Goal: Find contact information: Find contact information

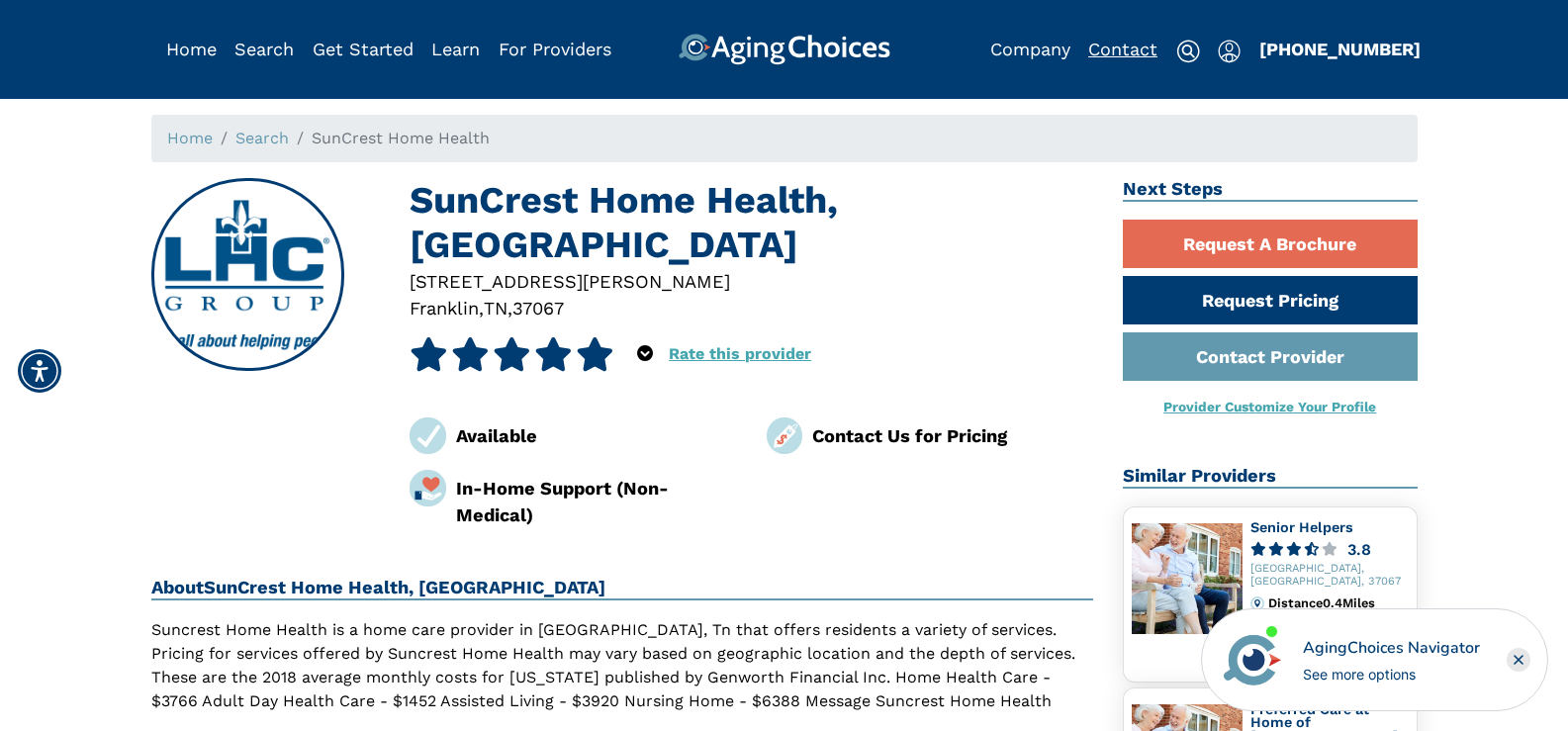
click at [1116, 45] on link "Contact" at bounding box center [1123, 49] width 70 height 21
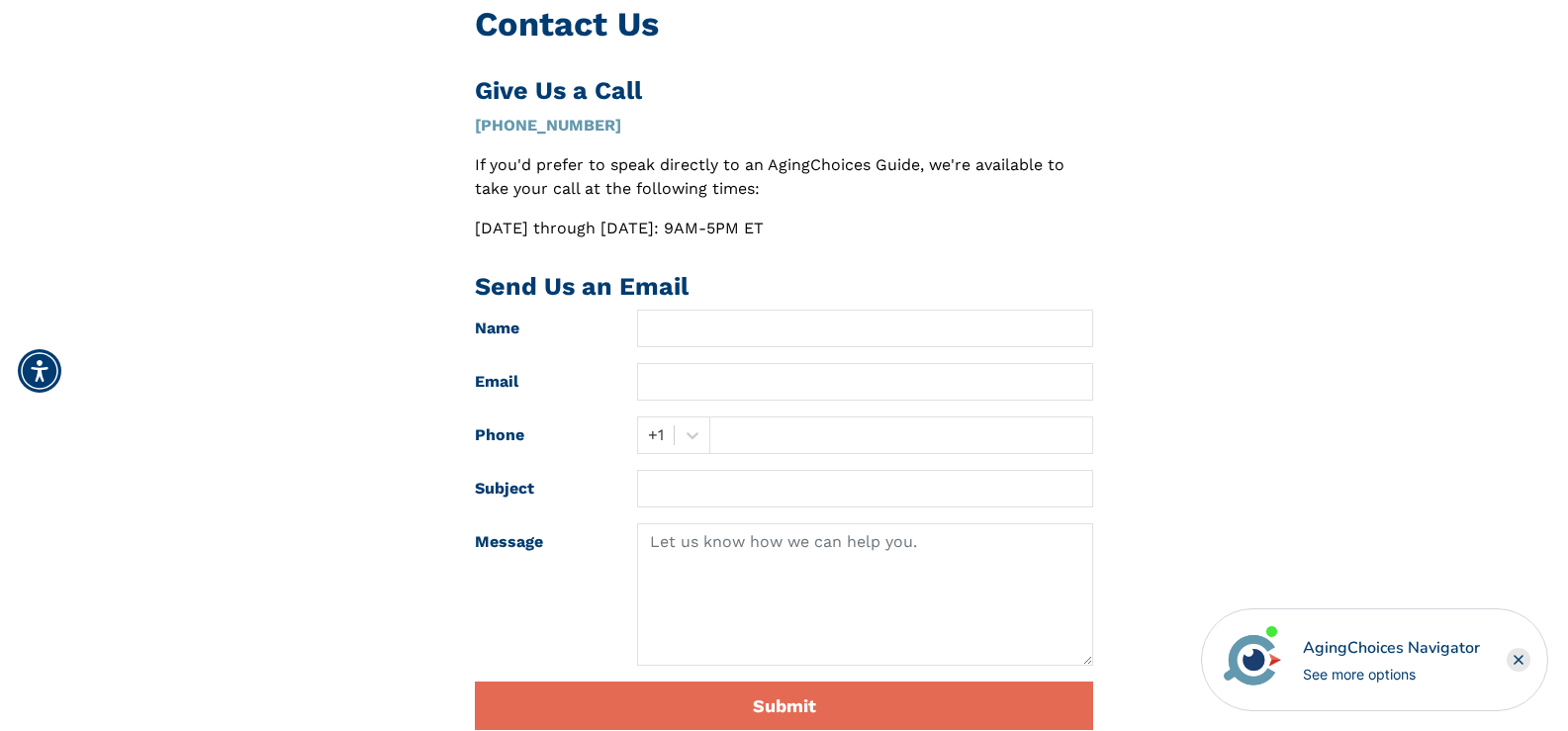
scroll to position [138, 0]
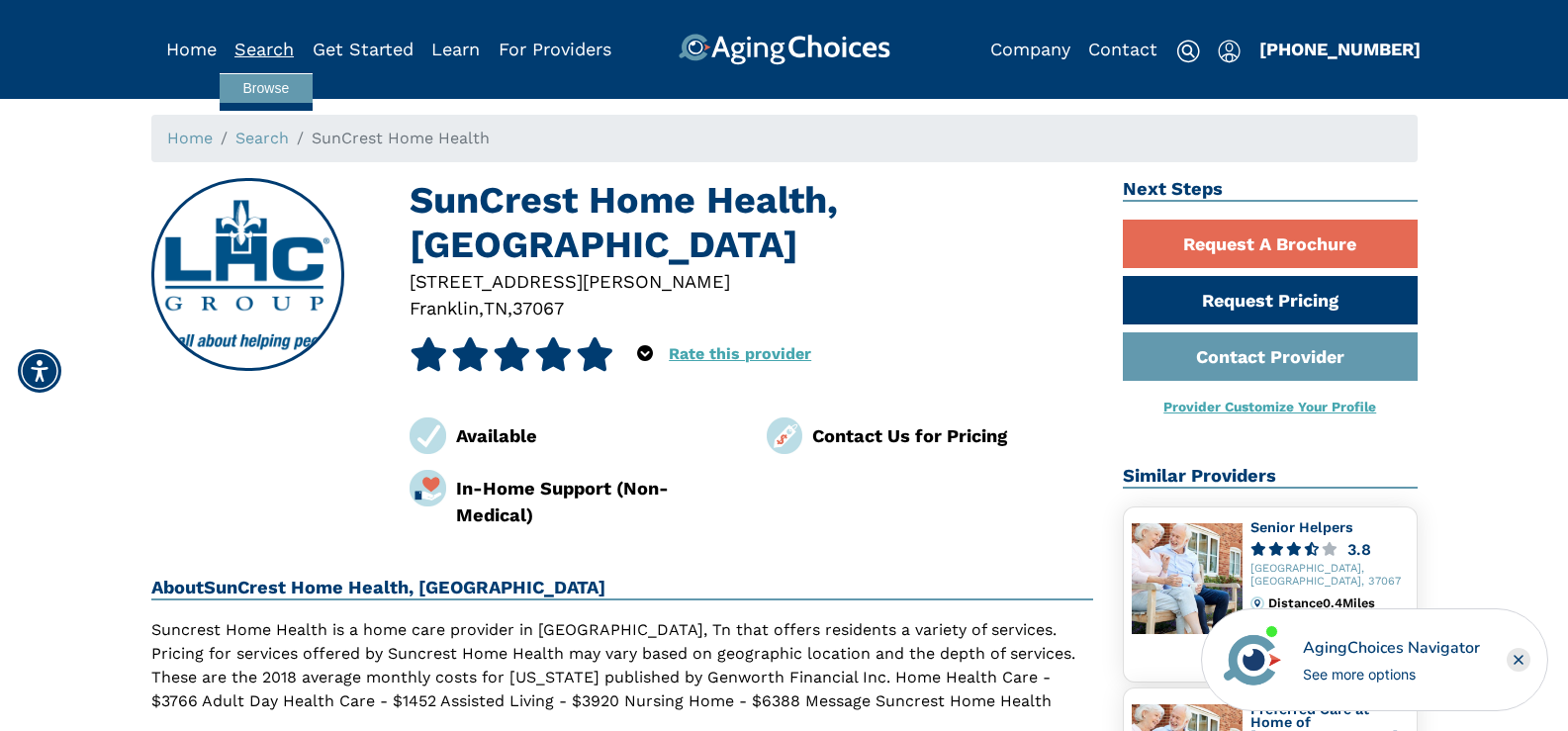
click at [263, 42] on link "Search" at bounding box center [264, 49] width 60 height 21
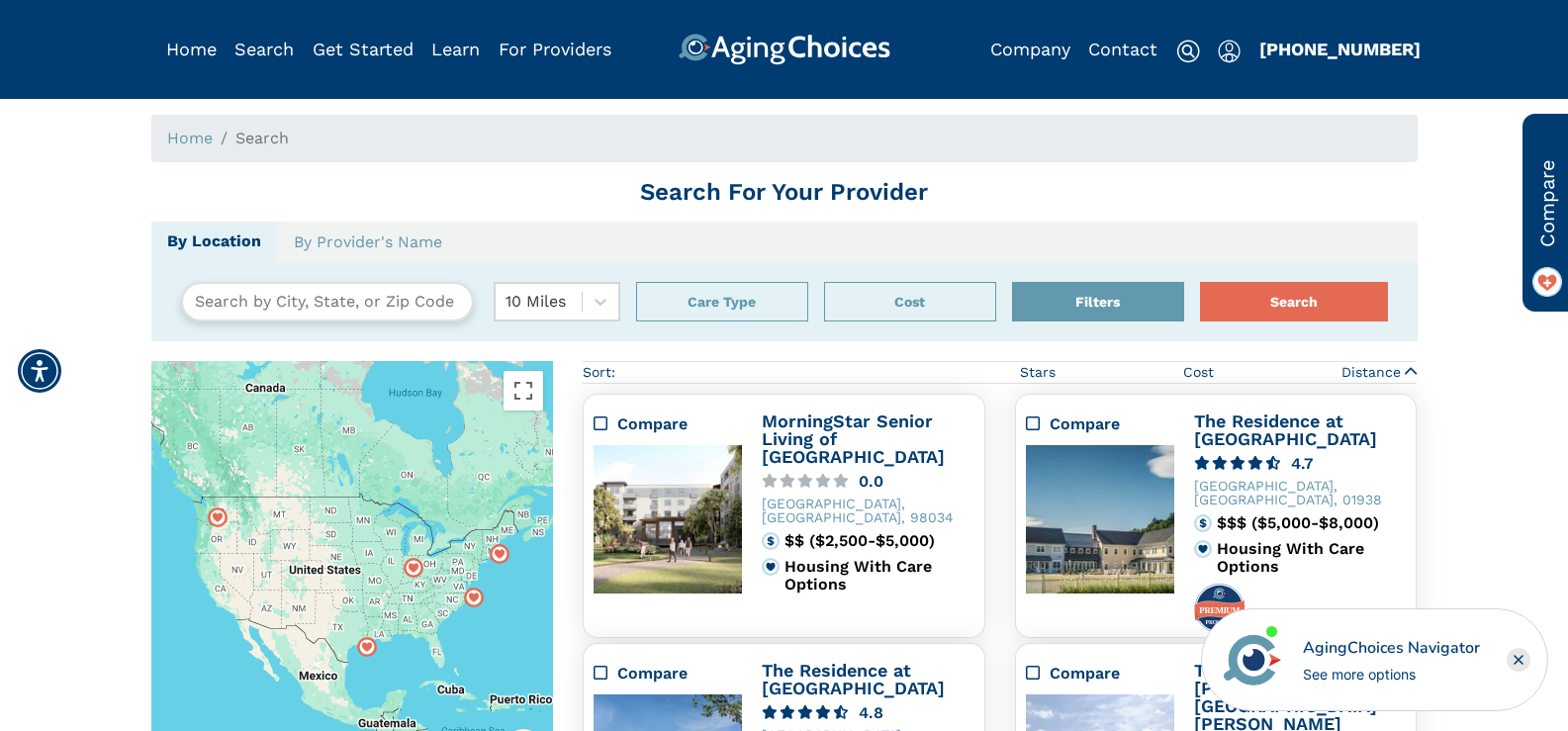
click at [236, 302] on input "text" at bounding box center [328, 302] width 293 height 40
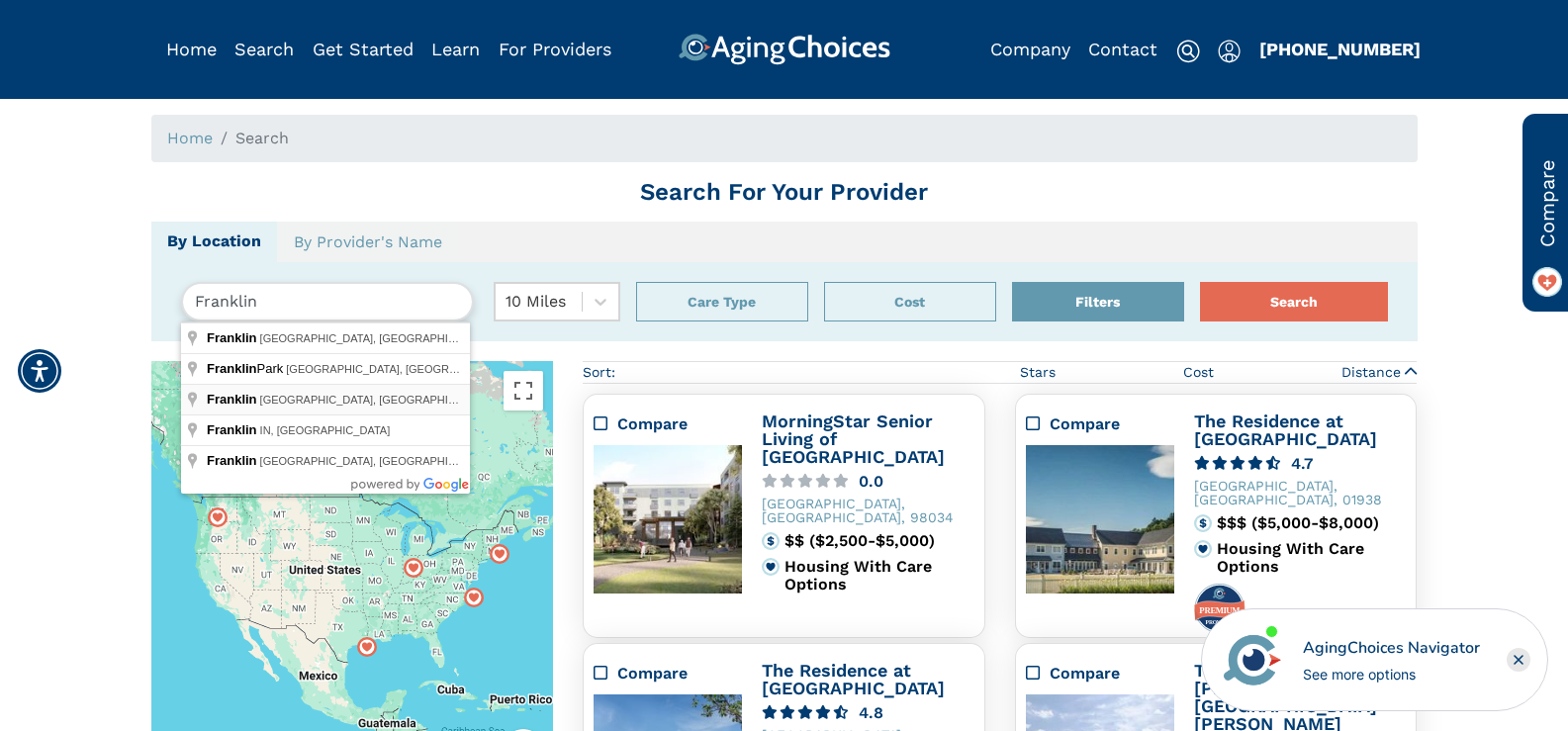
type input "Franklin, TN, USA"
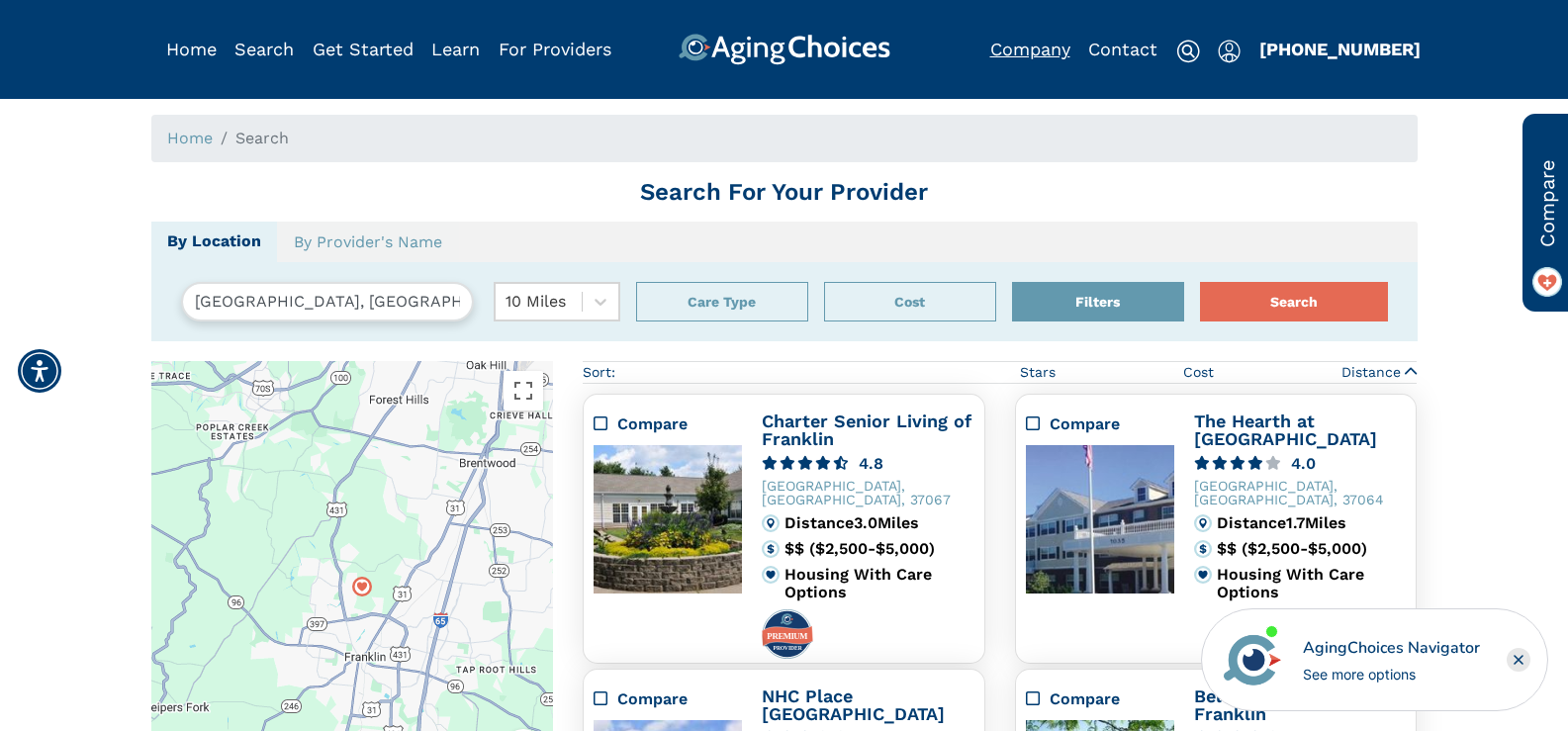
click at [1020, 46] on link "Company" at bounding box center [1030, 49] width 80 height 21
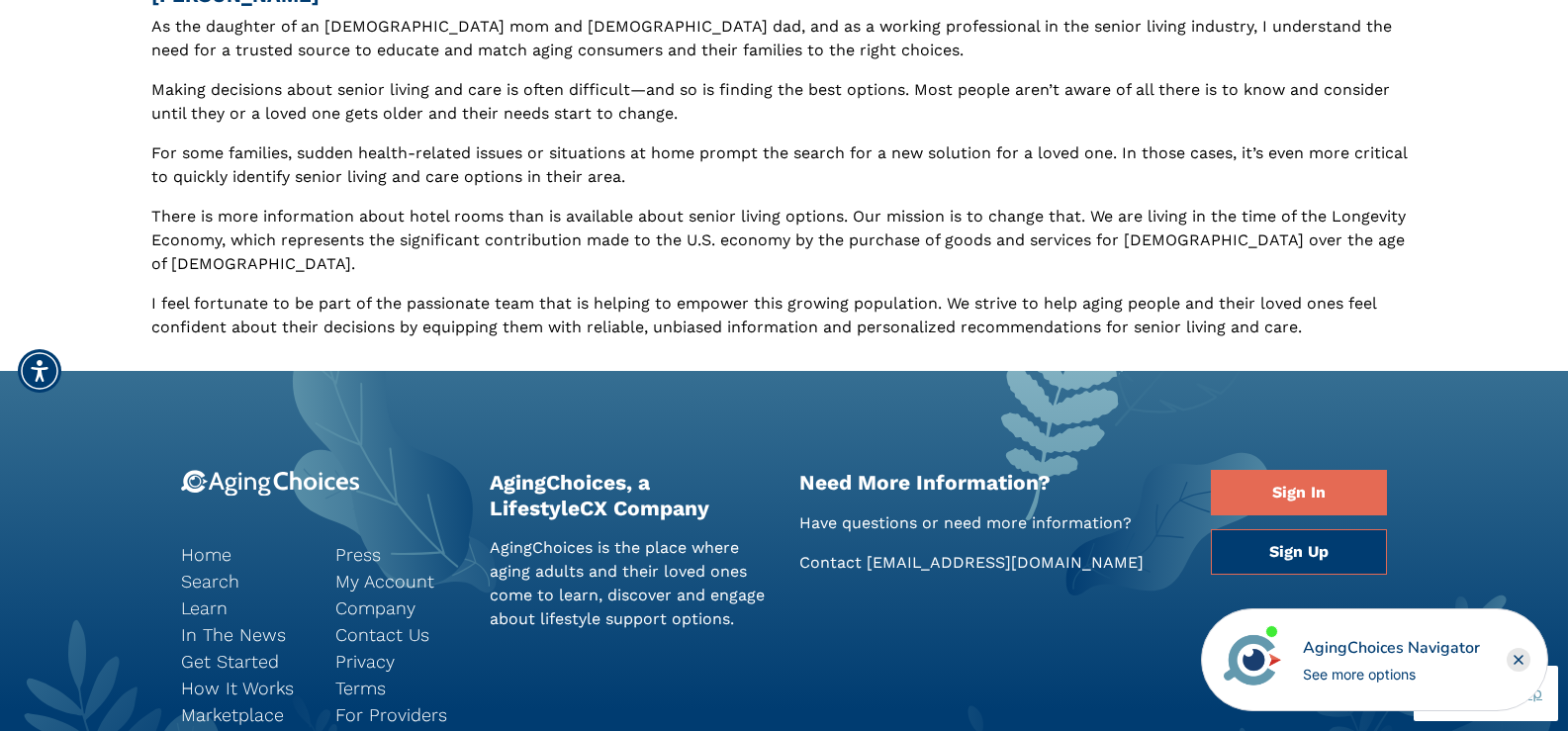
scroll to position [1089, 0]
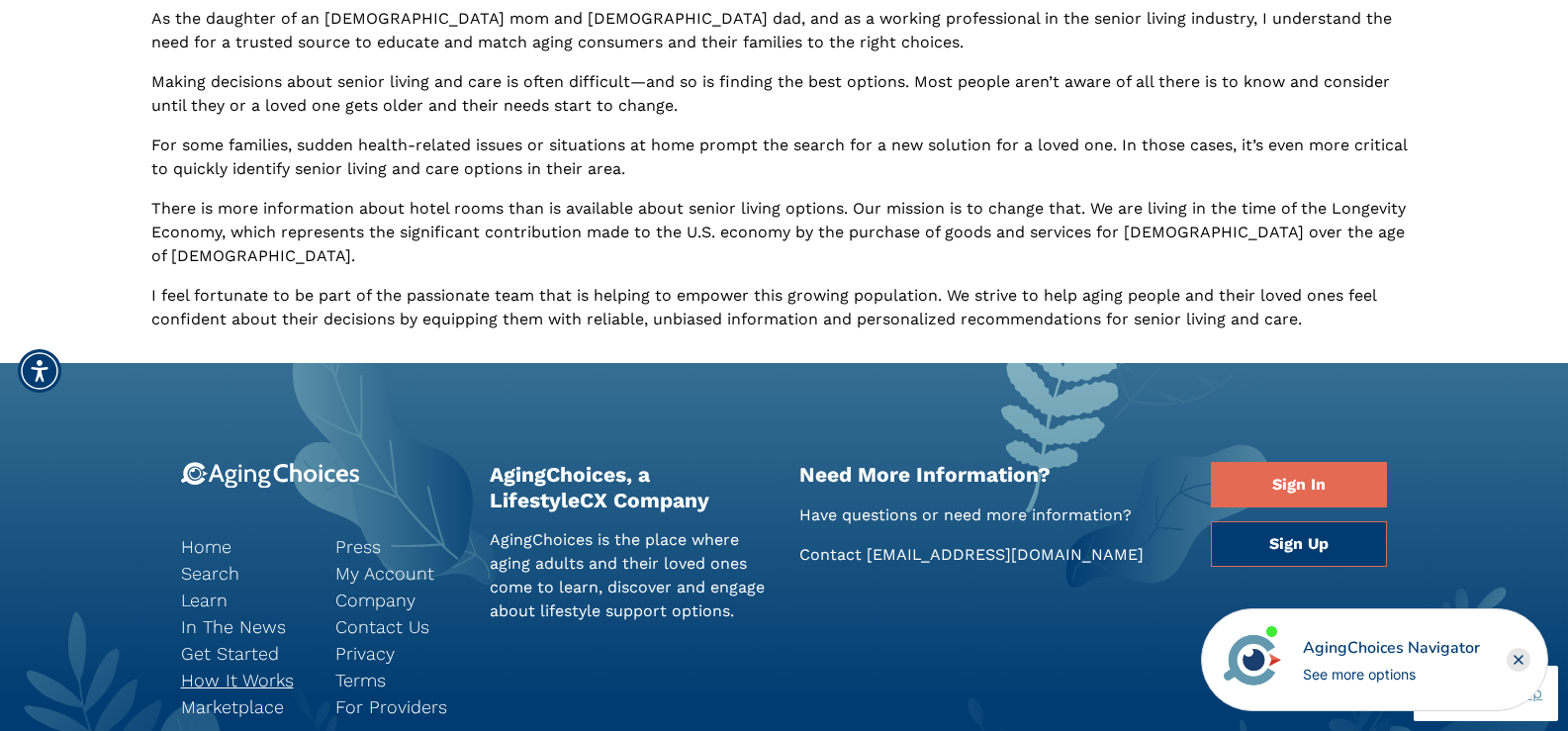
click at [232, 667] on link "How It Works" at bounding box center [243, 680] width 124 height 27
